Goal: Task Accomplishment & Management: Use online tool/utility

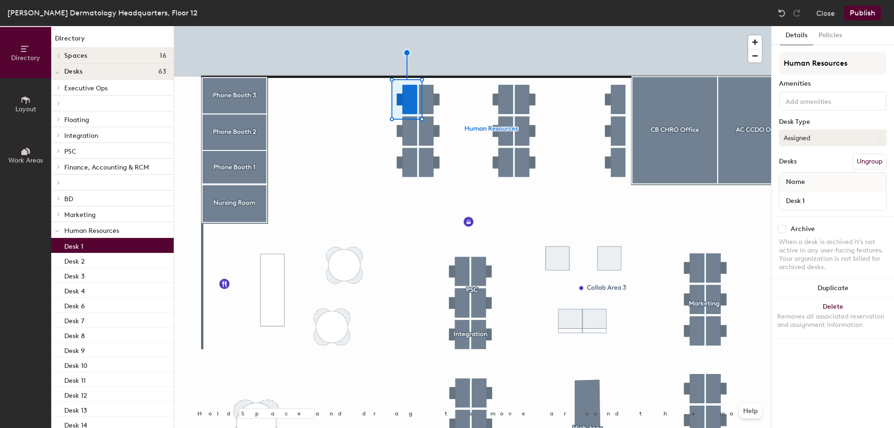
click at [831, 136] on button "Assigned" at bounding box center [833, 137] width 108 height 17
click at [813, 184] on div "Hot" at bounding box center [825, 181] width 93 height 14
click at [824, 138] on button "Hot" at bounding box center [833, 137] width 108 height 17
click at [808, 192] on div "Hoteled" at bounding box center [825, 195] width 93 height 14
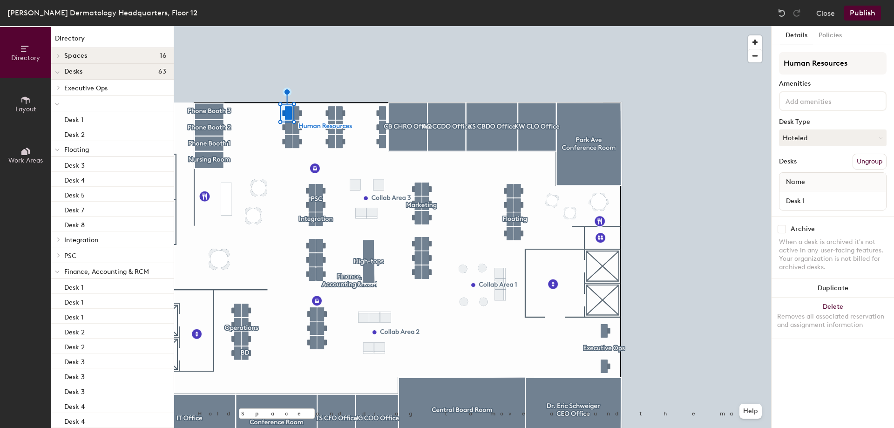
click at [864, 13] on button "Publish" at bounding box center [862, 13] width 37 height 15
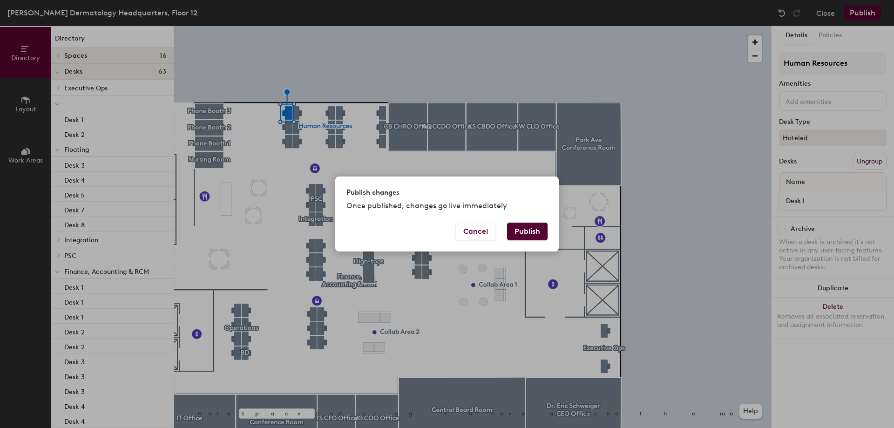
click at [521, 235] on button "Publish" at bounding box center [527, 232] width 41 height 18
